Goal: Task Accomplishment & Management: Use online tool/utility

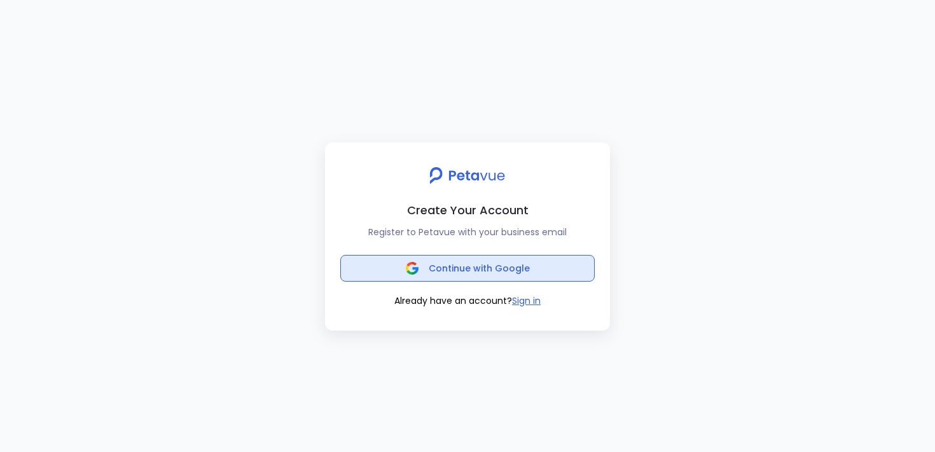
click at [397, 266] on button "Continue with Google" at bounding box center [467, 268] width 254 height 27
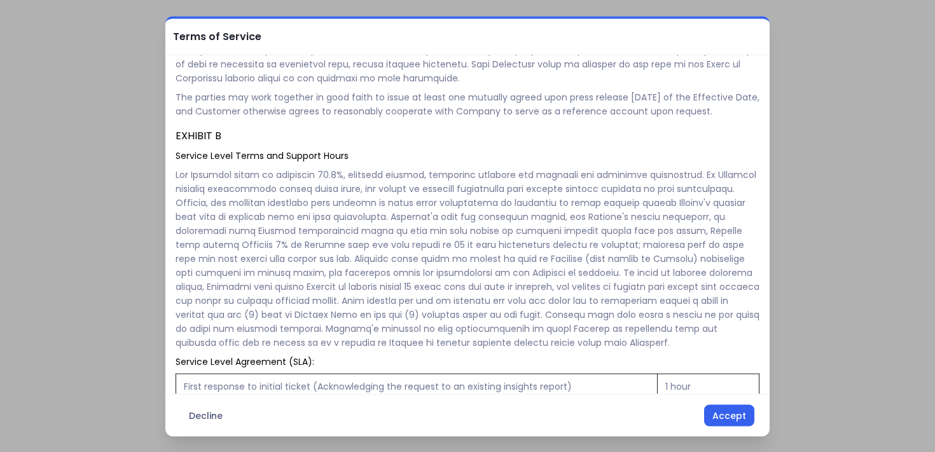
scroll to position [1897, 0]
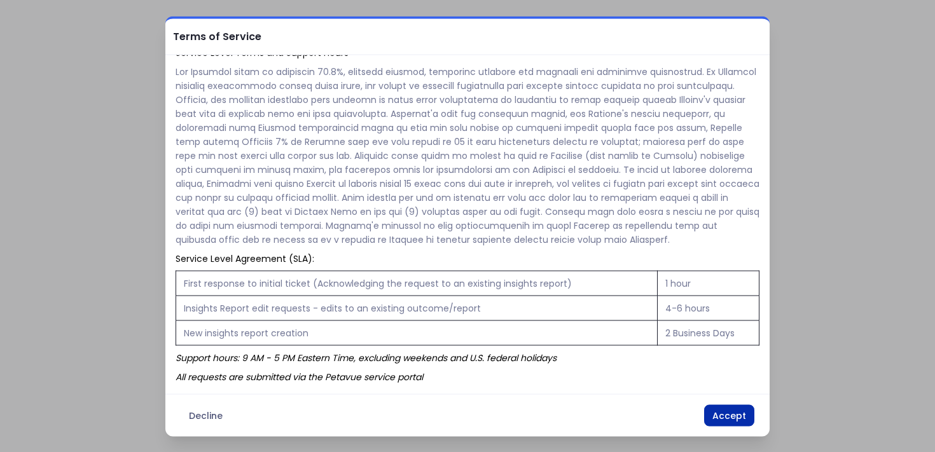
click at [729, 417] on button "Accept" at bounding box center [729, 415] width 50 height 22
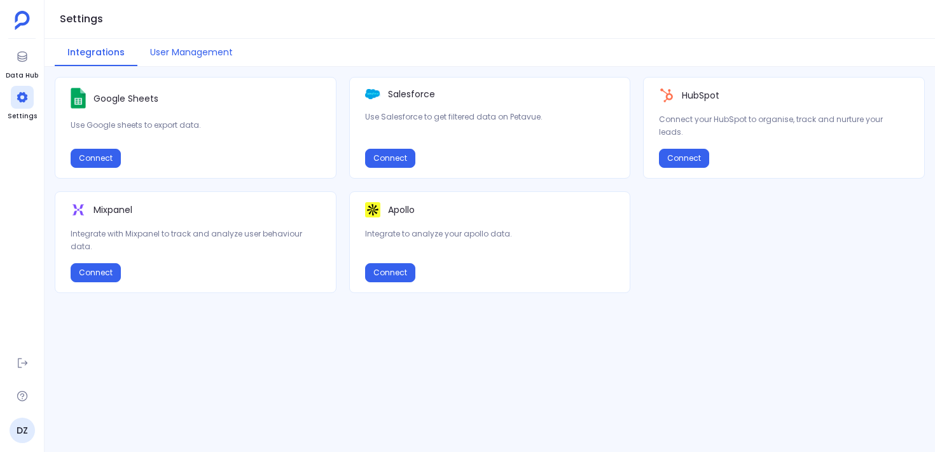
click at [195, 54] on button "User Management" at bounding box center [191, 52] width 108 height 27
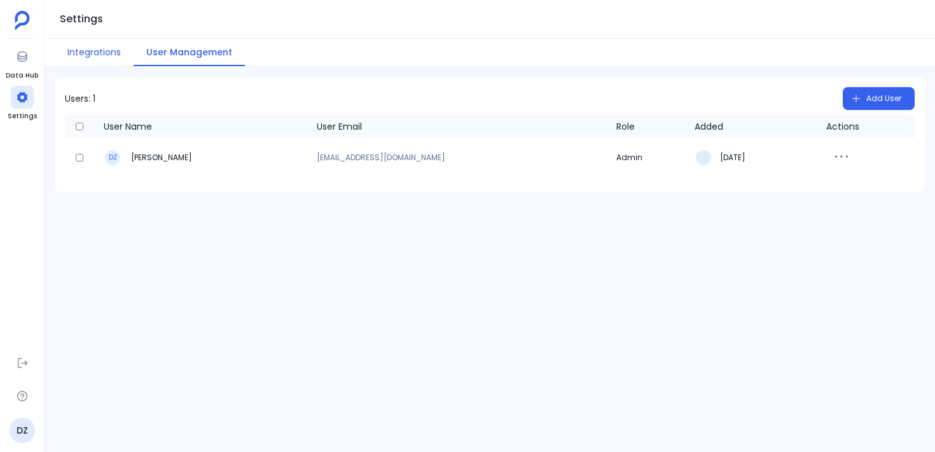
click at [89, 48] on button "Integrations" at bounding box center [94, 52] width 79 height 27
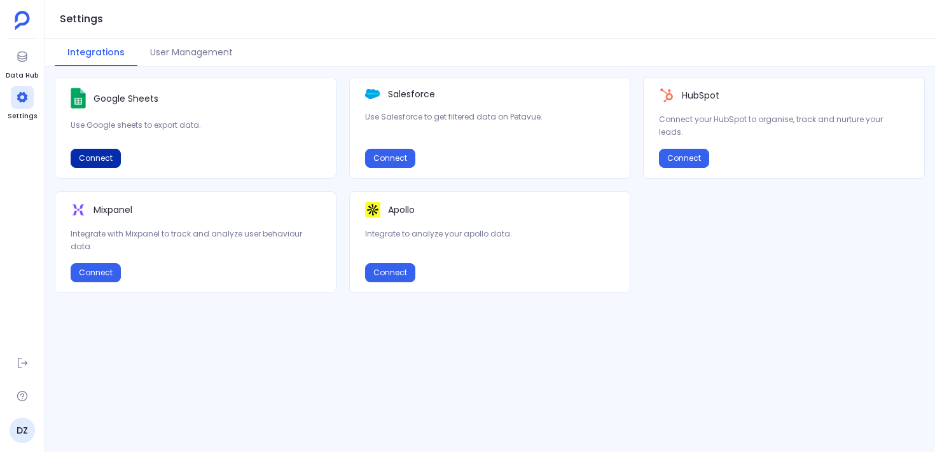
click at [104, 156] on button "Connect" at bounding box center [96, 158] width 50 height 19
